Goal: Navigation & Orientation: Find specific page/section

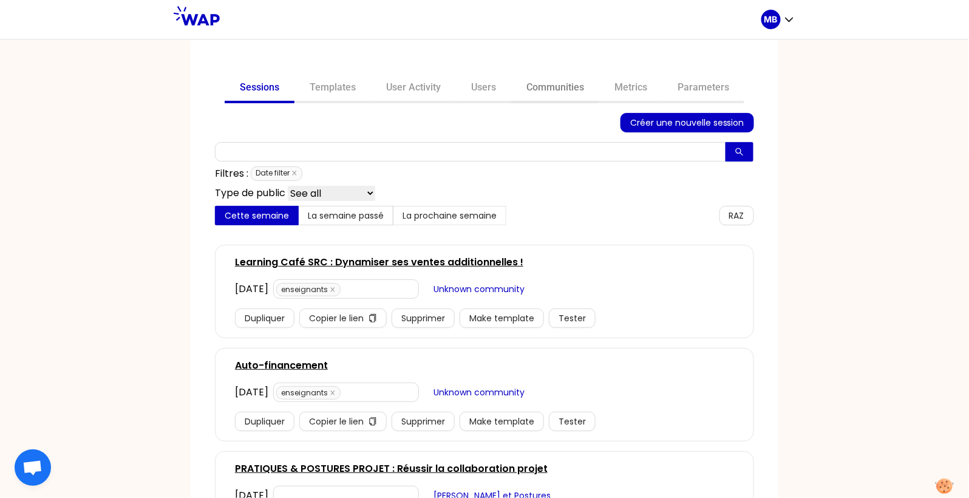
click at [536, 87] on link "Communities" at bounding box center [555, 88] width 88 height 29
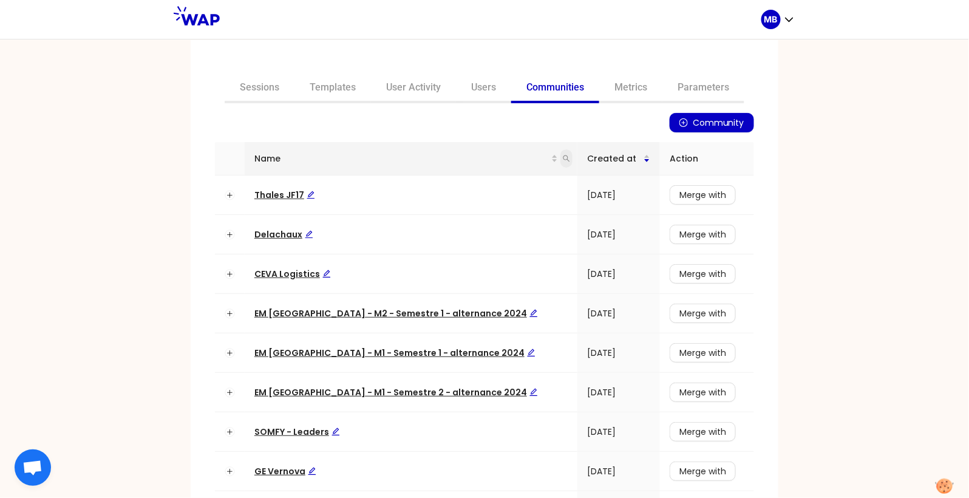
click at [563, 160] on icon "search" at bounding box center [566, 158] width 7 height 7
type input "ceva"
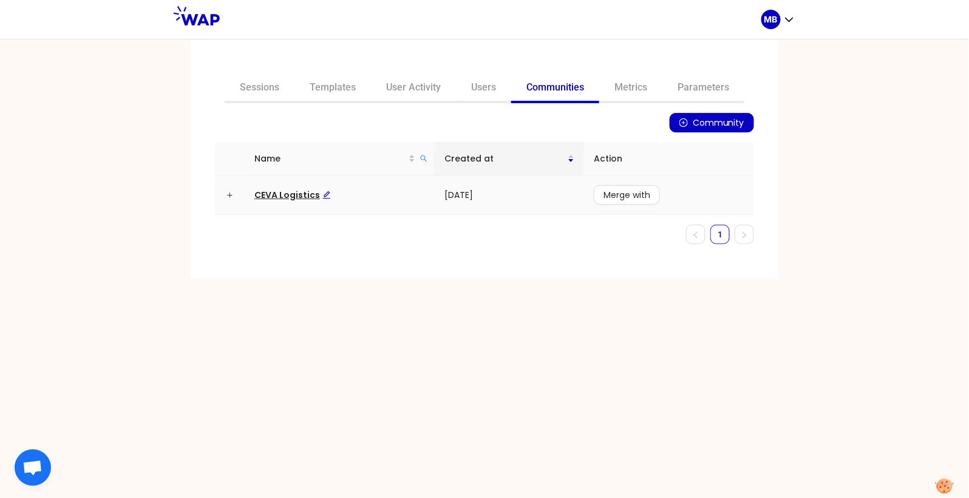
click at [304, 199] on span "CEVA Logistics" at bounding box center [292, 195] width 77 height 12
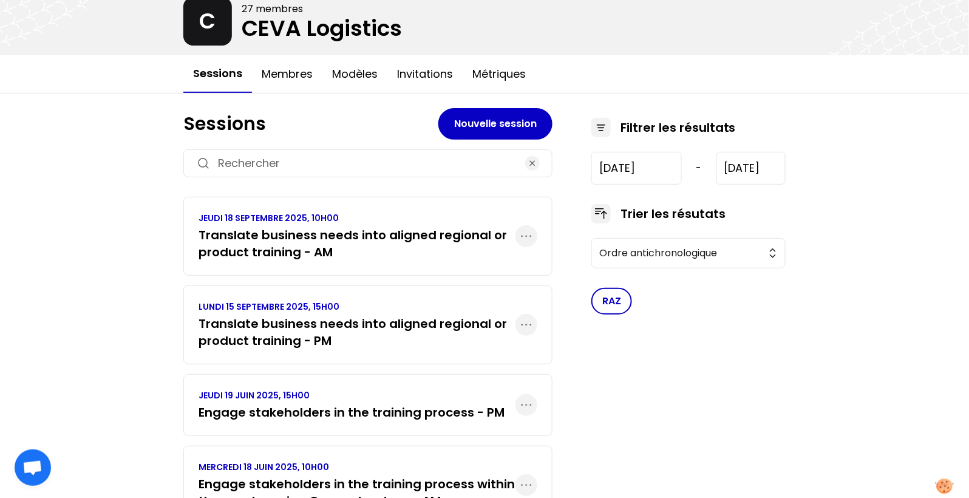
scroll to position [78, 0]
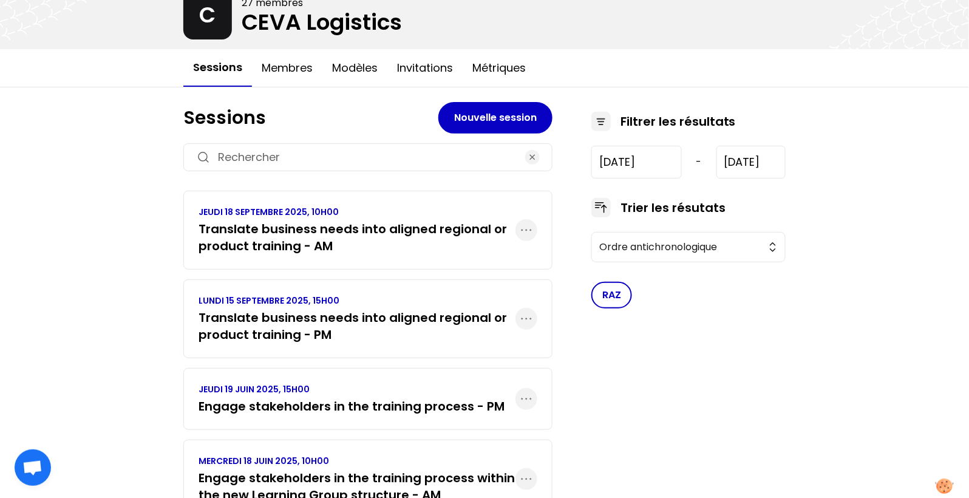
click at [358, 244] on h3 "Translate business needs into aligned regional or product training - AM" at bounding box center [357, 237] width 317 height 34
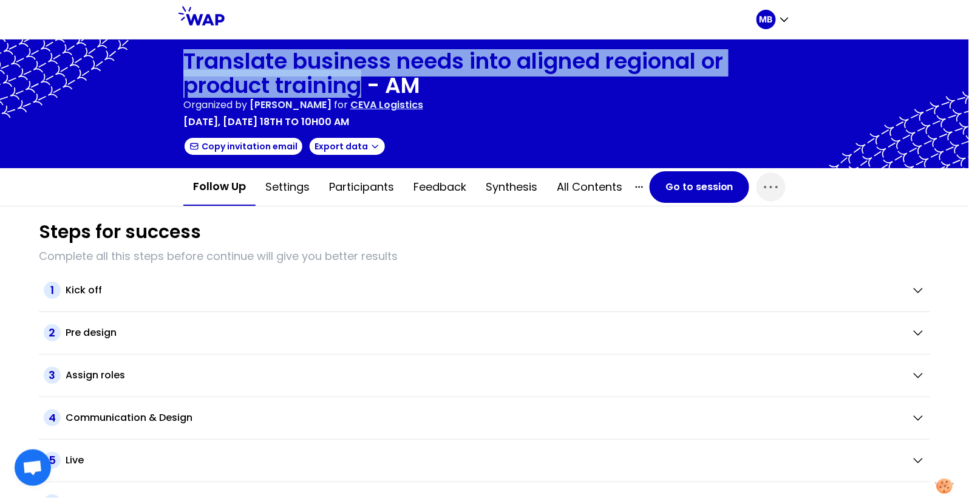
drag, startPoint x: 185, startPoint y: 64, endPoint x: 361, endPoint y: 82, distance: 177.6
click at [361, 82] on h1 "Translate business needs into aligned regional or product training - AM" at bounding box center [484, 73] width 603 height 49
copy h1 "Translate business needs into aligned regional or product training"
